Goal: Transaction & Acquisition: Register for event/course

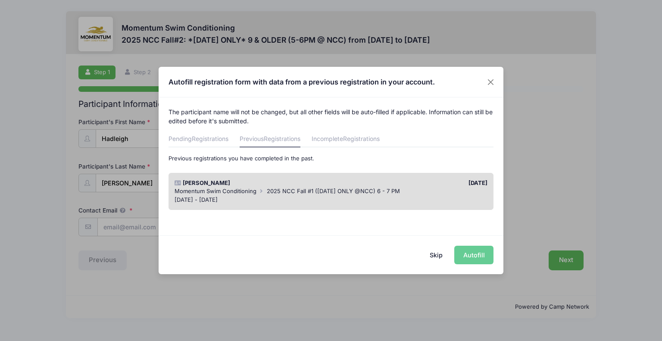
click at [478, 257] on div "Skip Autofill" at bounding box center [331, 254] width 345 height 38
click at [467, 255] on div "Skip Autofill" at bounding box center [331, 254] width 345 height 38
click at [438, 201] on div "[DATE] - [DATE]" at bounding box center [331, 200] width 313 height 9
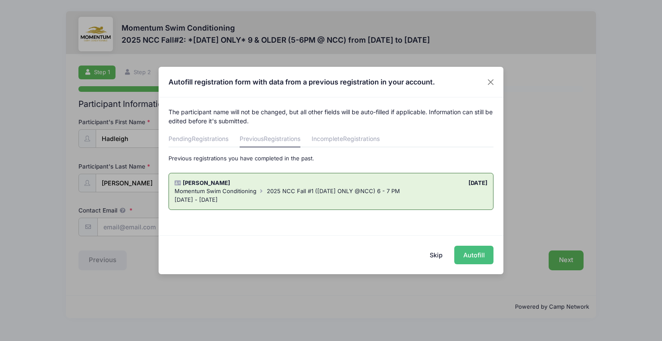
click at [479, 253] on button "Autofill" at bounding box center [473, 255] width 39 height 19
type input "[PERSON_NAME][EMAIL_ADDRESS][DOMAIN_NAME]"
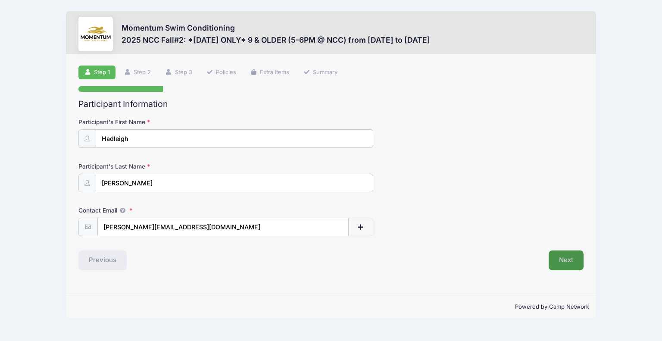
click at [561, 260] on button "Next" at bounding box center [566, 261] width 35 height 20
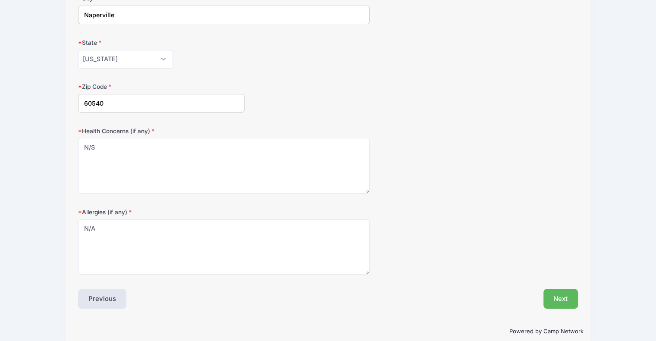
scroll to position [223, 0]
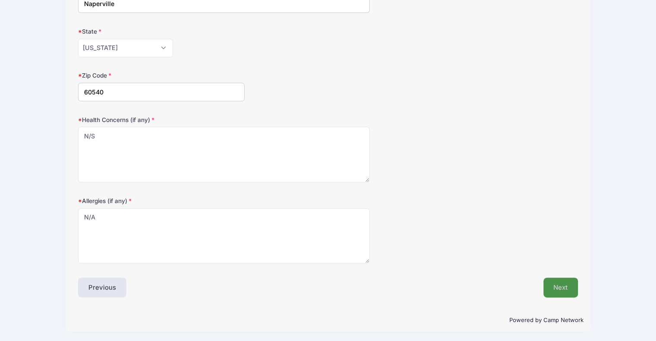
click at [558, 280] on button "Next" at bounding box center [560, 288] width 35 height 20
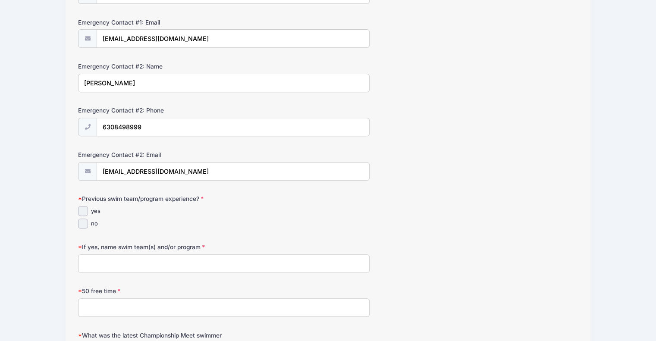
scroll to position [335, 0]
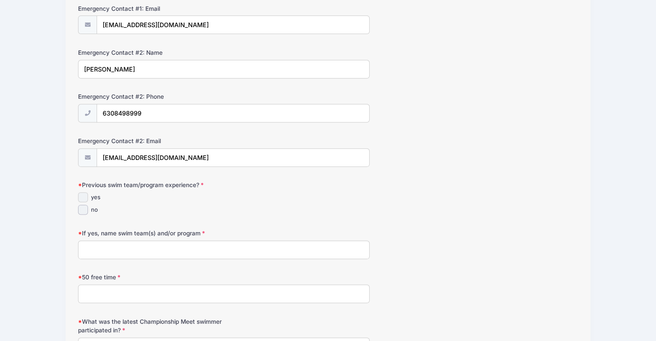
click at [86, 194] on input "yes" at bounding box center [83, 197] width 10 height 10
checkbox input "true"
click at [98, 244] on input "If yes, name swim team(s) and/or program" at bounding box center [223, 250] width 291 height 19
type input "Huntington Estates Seahawks 1 season Steeple Run Stingrays 3 seasons"
click at [112, 288] on input "50 free time" at bounding box center [223, 294] width 291 height 19
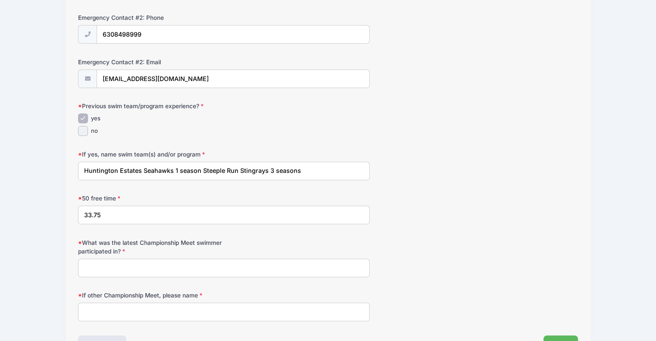
scroll to position [426, 0]
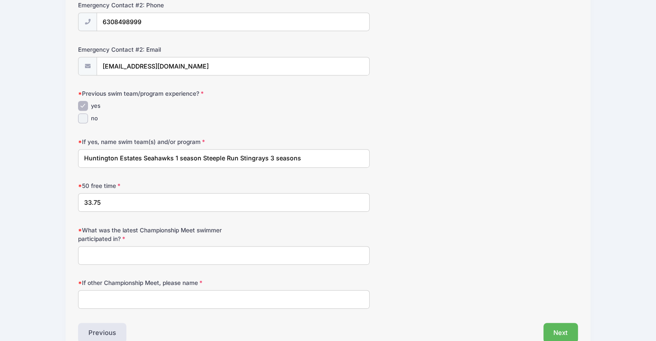
type input "33.75"
click at [105, 255] on input "What was the latest Championship Meet swimmer participated in?" at bounding box center [223, 255] width 291 height 19
type input "N/A"
click at [570, 326] on button "Next" at bounding box center [560, 333] width 35 height 20
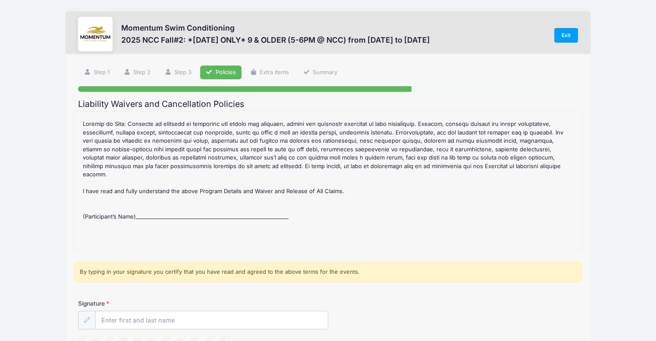
scroll to position [19, 0]
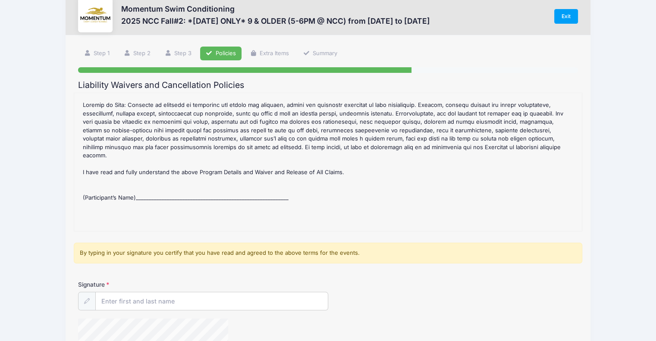
click at [195, 182] on div "2025 NCC Fall#2: *[DATE] ONLY* 9 & OLDER (5-6PM @ NCC) Refund Policy : CANCELLA…" at bounding box center [327, 161] width 499 height 129
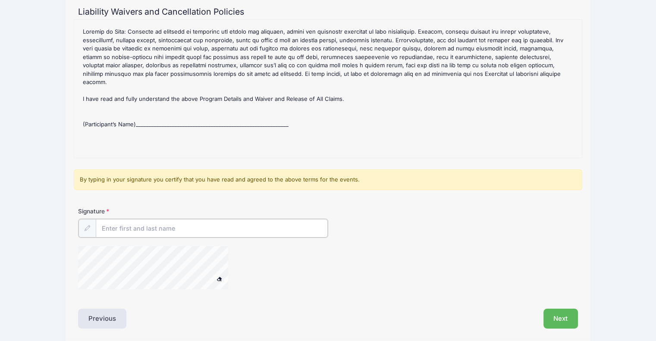
click at [128, 227] on input "Signature" at bounding box center [212, 228] width 232 height 19
type input "[PERSON_NAME]"
click at [220, 276] on span at bounding box center [219, 278] width 6 height 5
click at [561, 316] on button "Next" at bounding box center [560, 318] width 35 height 20
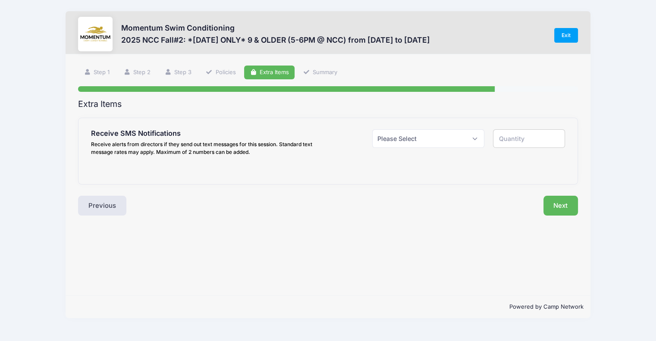
scroll to position [0, 0]
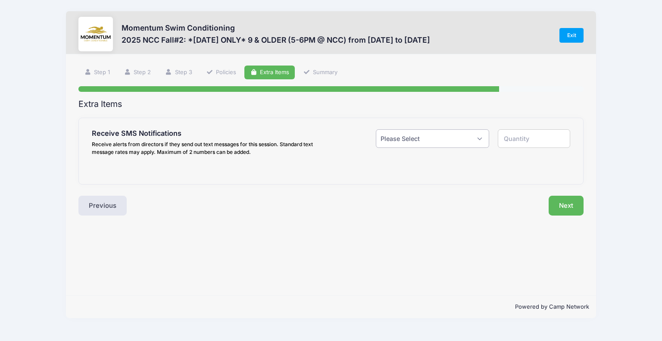
click at [471, 135] on select "Please Select Yes ($0.00) No" at bounding box center [432, 138] width 113 height 19
select select "1"
click at [376, 129] on select "Please Select Yes ($0.00) No" at bounding box center [432, 138] width 113 height 19
type input "1"
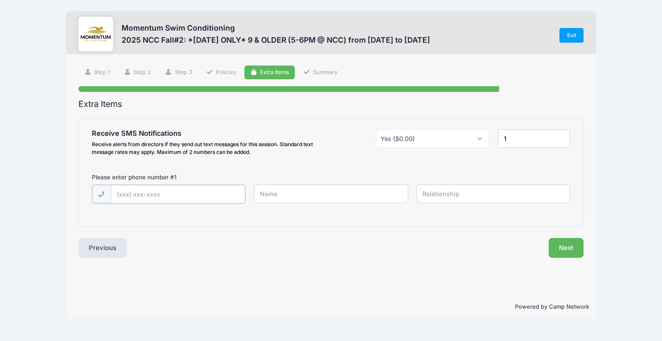
click at [155, 198] on input "text" at bounding box center [178, 194] width 135 height 19
type input "[PHONE_NUMBER]"
click at [269, 193] on input "text" at bounding box center [331, 194] width 154 height 19
type input "[PERSON_NAME]"
type input "Mother"
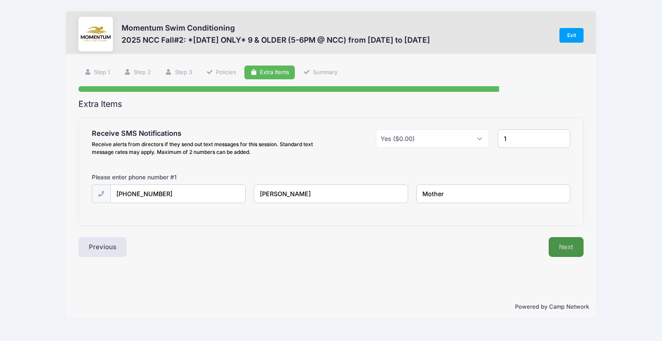
click at [565, 254] on button "Next" at bounding box center [566, 247] width 35 height 20
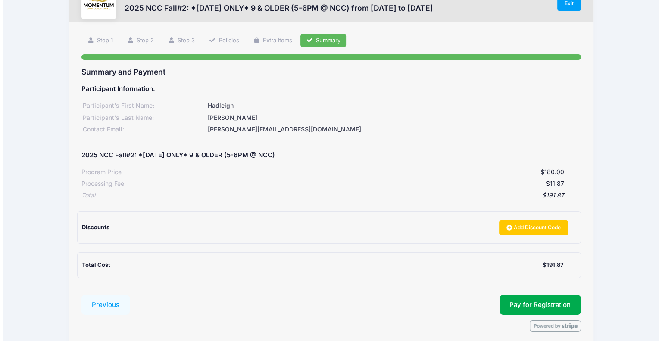
scroll to position [58, 0]
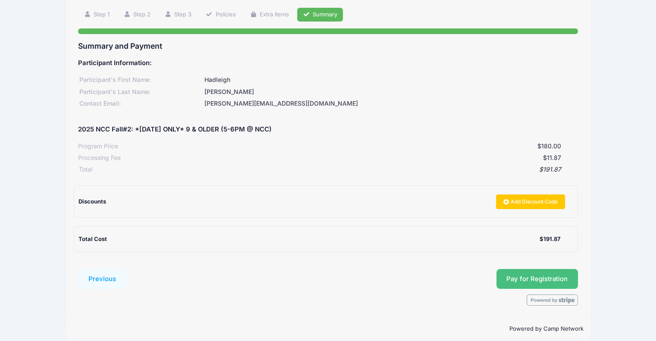
click at [505, 274] on button "Pay for Registration" at bounding box center [537, 279] width 82 height 20
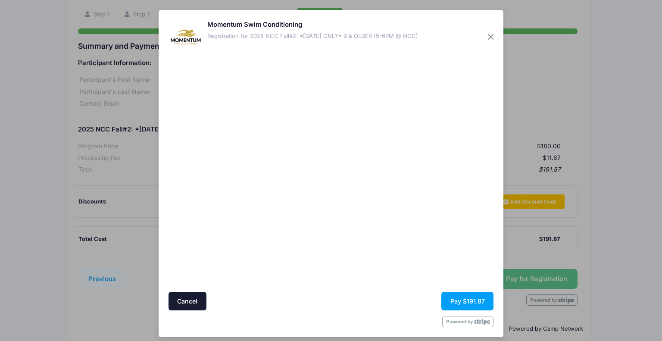
click at [405, 197] on div at bounding box center [414, 174] width 159 height 228
click at [459, 297] on button "Pay $191.87" at bounding box center [468, 301] width 52 height 19
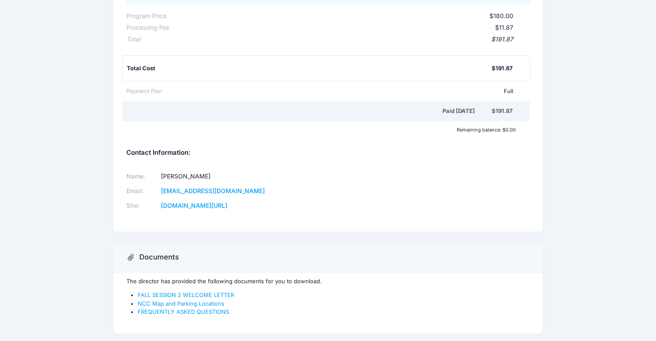
scroll to position [215, 0]
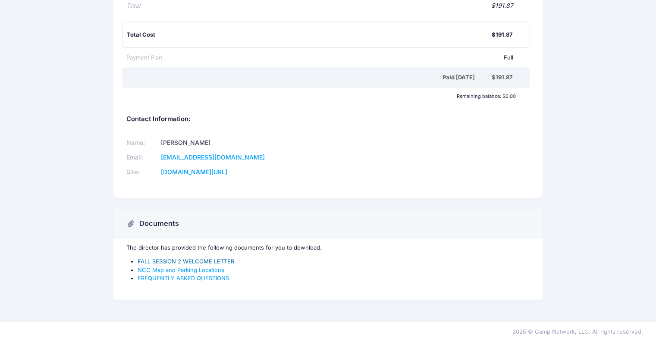
click at [153, 260] on link "FALL SESSION 2 WELCOME LETTER" at bounding box center [186, 261] width 97 height 7
